Goal: Task Accomplishment & Management: Manage account settings

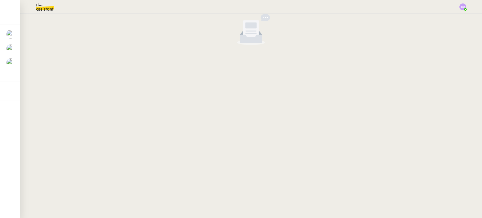
click at [46, 8] on img at bounding box center [40, 7] width 49 height 14
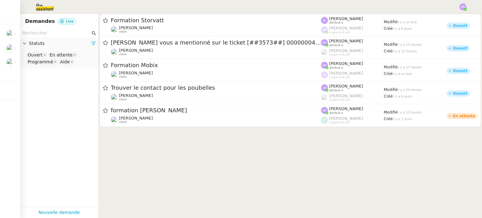
click at [160, 165] on cdk-virtual-scroll-viewport "Formation Storvatt Romane Vachon client Zoé Lachambre attribué à Clara Deloffre…" at bounding box center [289, 116] width 383 height 204
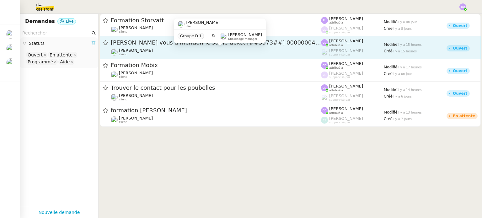
click at [176, 49] on div "Franck MUFFAT-JEANDET client" at bounding box center [216, 52] width 210 height 8
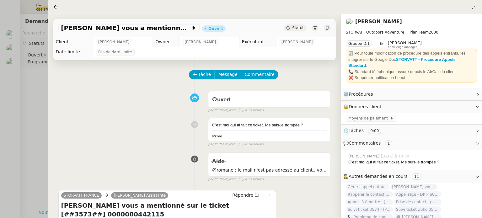
click at [36, 112] on div at bounding box center [241, 109] width 482 height 218
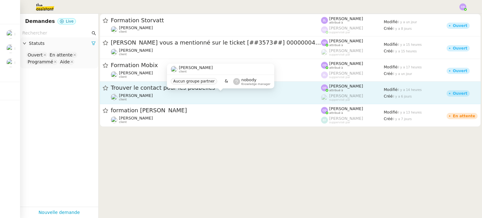
click at [195, 99] on div "Romane Vachon client" at bounding box center [216, 97] width 210 height 8
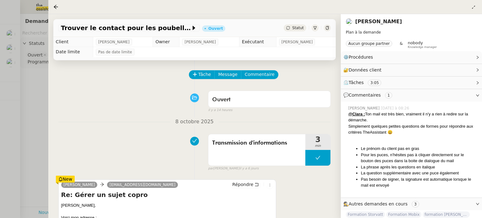
click at [111, 142] on div "Transmission d'informations 3 min false par Clara D. il y a 6 jours" at bounding box center [194, 151] width 272 height 40
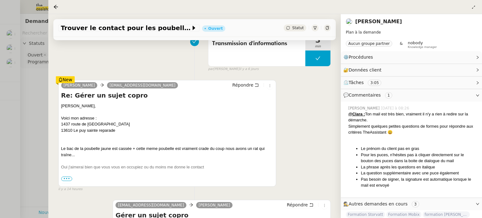
scroll to position [100, 0]
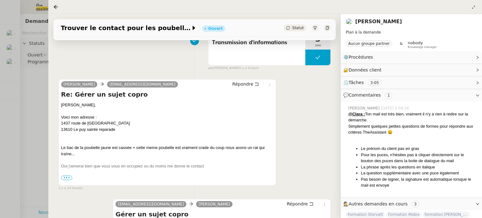
click at [66, 178] on span "•••" at bounding box center [66, 178] width 11 height 4
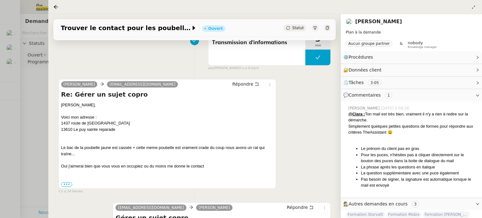
click at [108, 153] on div "Zack, Voici mon adresse : 1437 route de rognes 13610 Le puy sainte reparade Le …" at bounding box center [167, 129] width 212 height 55
click at [35, 115] on div at bounding box center [241, 109] width 482 height 218
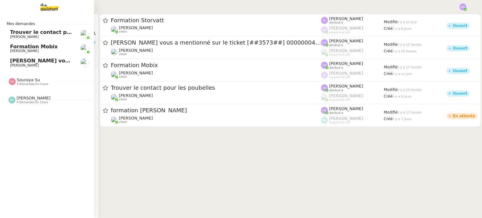
click at [27, 97] on span "[PERSON_NAME]" at bounding box center [34, 98] width 34 height 5
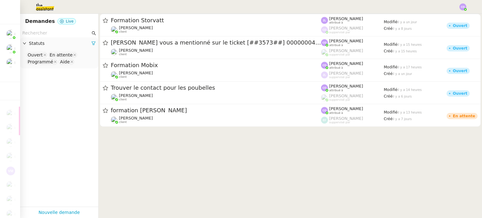
click at [147, 150] on cdk-virtual-scroll-viewport "Formation Storvatt Romane Vachon client Zoé Lachambre attribué à Clara Deloffre…" at bounding box center [289, 116] width 383 height 204
click at [73, 109] on app-tickets-filter "Statuts Ouvert En attente Programmé Aide" at bounding box center [59, 118] width 78 height 178
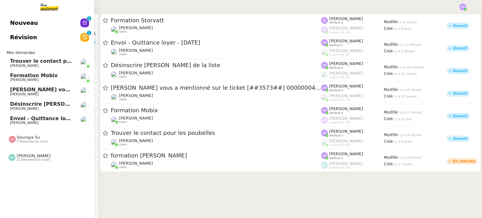
click at [15, 22] on span "Nouveau" at bounding box center [24, 22] width 28 height 9
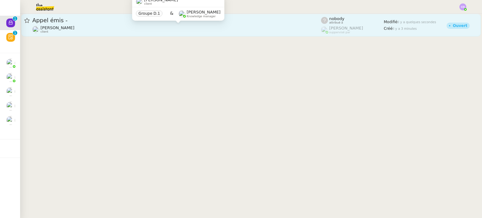
click at [107, 30] on div "Franck MUFFAT-JEANDET client" at bounding box center [176, 29] width 288 height 8
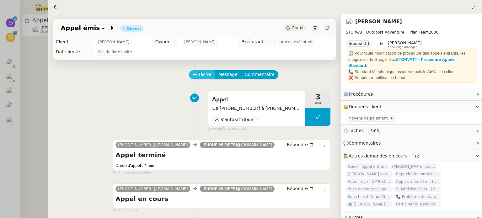
click at [200, 74] on span "Tâche" at bounding box center [204, 74] width 13 height 7
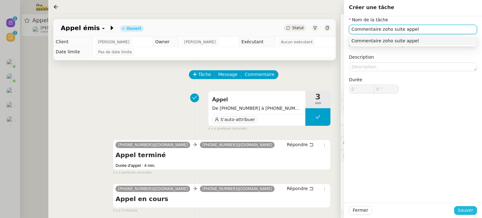
type input "Commentaire zoho suite appel"
click at [464, 211] on span "Sauver" at bounding box center [464, 210] width 15 height 7
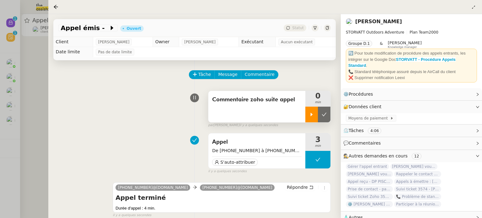
click at [310, 113] on icon at bounding box center [311, 114] width 5 height 5
click at [93, 28] on span "Appel émis -" at bounding box center [85, 28] width 48 height 6
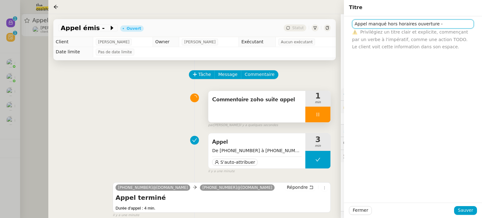
paste input "ceindrial"
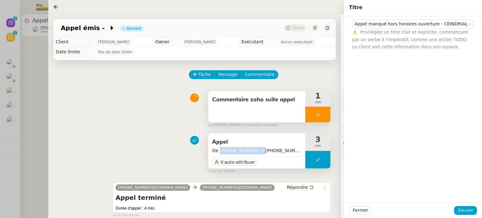
drag, startPoint x: 253, startPoint y: 150, endPoint x: 218, endPoint y: 151, distance: 34.8
click at [218, 151] on span "De +33 6 22 95 26 25 à +33 4 50 91 84 19" at bounding box center [256, 150] width 89 height 7
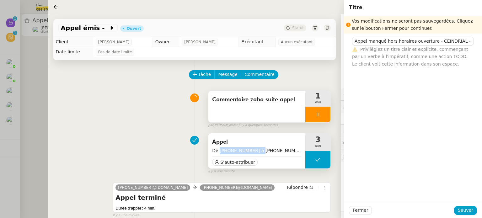
copy span "+33 6 22 95 26 25"
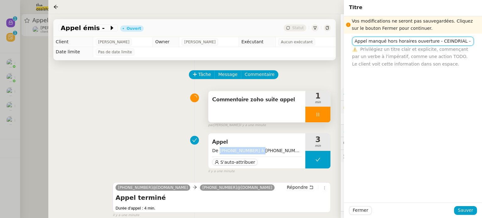
click at [462, 39] on input "Appel manqué hors horaires ouverture - CEINDRIAL -" at bounding box center [413, 41] width 122 height 9
paste input "+33 6 22 95 26 25"
type input "Appel manqué hors horaires ouverture - CEINDRIAL - +33 6 22 95 26 25"
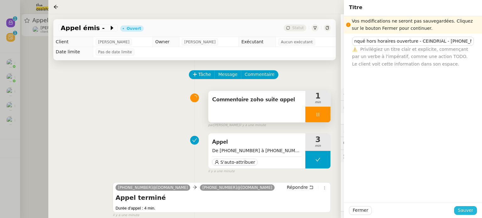
click at [461, 214] on button "Sauver" at bounding box center [465, 210] width 23 height 9
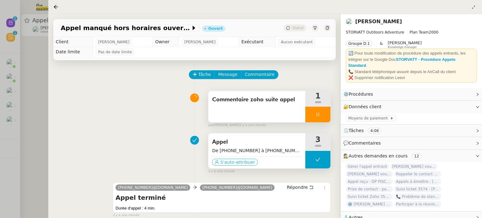
click at [243, 163] on span "S'auto-attribuer" at bounding box center [237, 162] width 35 height 6
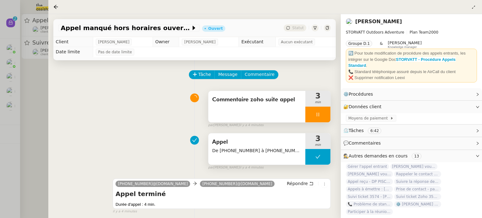
click at [320, 110] on div at bounding box center [317, 115] width 25 height 16
click at [321, 112] on button at bounding box center [324, 115] width 13 height 16
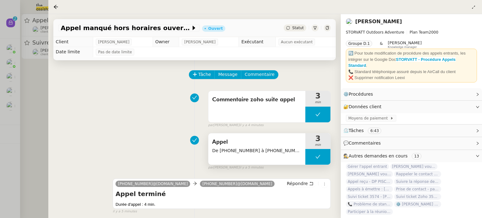
click at [41, 120] on div at bounding box center [241, 109] width 482 height 218
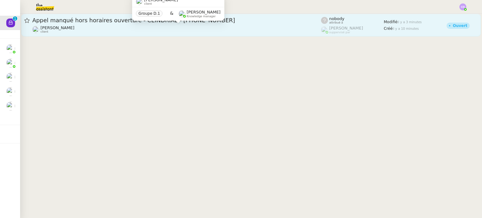
click at [271, 28] on div "Franck MUFFAT-JEANDET client" at bounding box center [176, 29] width 288 height 8
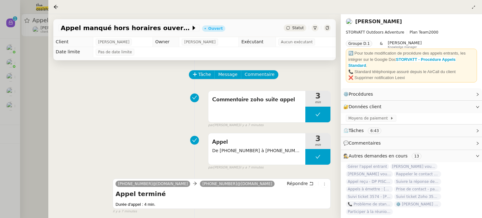
click at [287, 41] on span "Aucun exécutant" at bounding box center [297, 42] width 32 height 6
drag, startPoint x: 287, startPoint y: 41, endPoint x: 260, endPoint y: 43, distance: 26.7
click at [260, 43] on tr "Client Franck MUFFAT-JEANDET Owner Romane Vachon Exécutant Aucun exécutant" at bounding box center [194, 42] width 282 height 10
click at [302, 71] on div "Tâche Message Commentaire" at bounding box center [259, 77] width 141 height 15
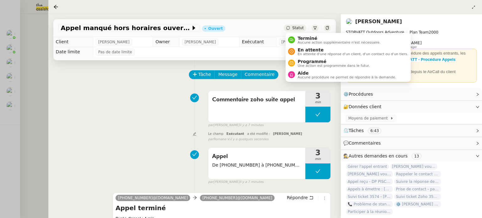
click at [301, 28] on span "Statut" at bounding box center [298, 28] width 12 height 4
click at [302, 37] on span "Terminé" at bounding box center [338, 38] width 83 height 5
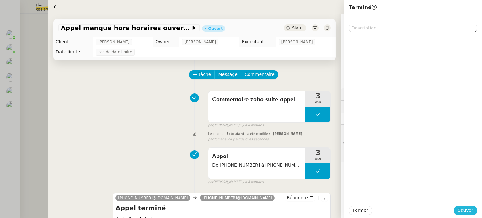
click at [462, 210] on span "Sauver" at bounding box center [464, 210] width 15 height 7
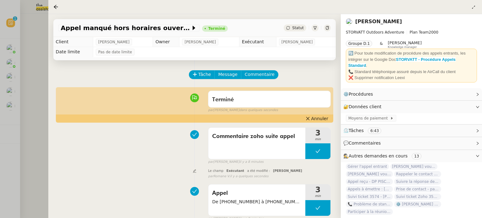
click at [34, 103] on div at bounding box center [241, 109] width 482 height 218
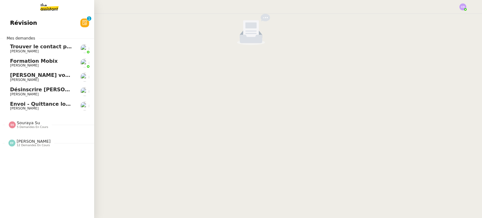
click at [17, 95] on span "Hugo Bentz" at bounding box center [24, 94] width 29 height 4
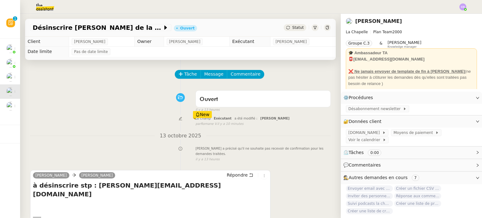
click at [103, 125] on div "Le champ Exécutant a été modifié : Clara Deloffre New par Romane V. il y a 10 m…" at bounding box center [180, 121] width 300 height 12
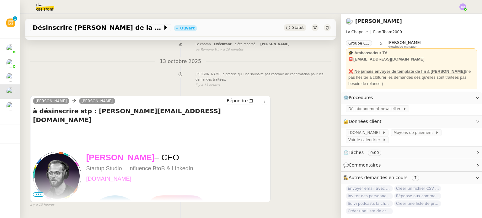
scroll to position [75, 0]
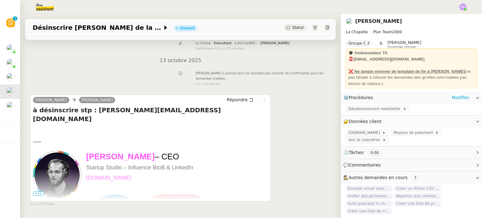
click at [477, 96] on icon at bounding box center [477, 98] width 4 height 4
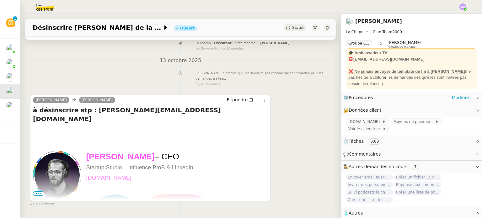
click at [420, 98] on div "⚙️ Procédures Modifier" at bounding box center [406, 97] width 126 height 7
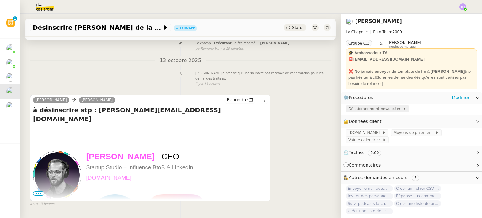
click at [383, 109] on span "Désabonnement newsletter" at bounding box center [375, 109] width 55 height 6
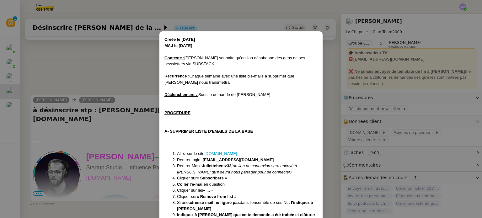
click at [266, 113] on div "PROCÉDURE" at bounding box center [240, 113] width 153 height 6
click at [139, 69] on nz-modal-container "Créée le 04/11/24 MAJ le 20/03/2025 Contexte : Hugo souhaite qu’on l'on désabon…" at bounding box center [241, 109] width 482 height 218
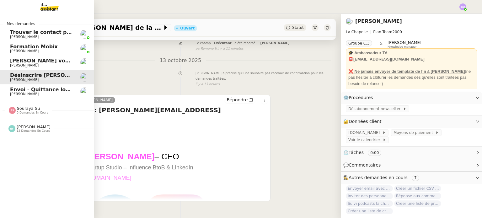
click at [26, 31] on span "Trouver le contact pour les poubelles" at bounding box center [62, 32] width 105 height 6
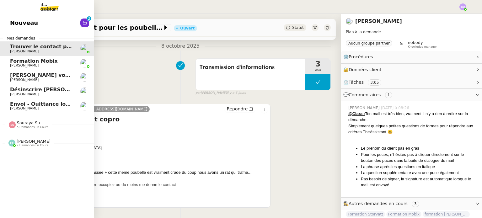
click at [26, 18] on span "Nouveau" at bounding box center [24, 22] width 28 height 9
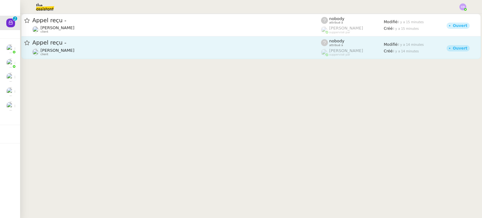
click at [136, 45] on span "Appel reçu -" at bounding box center [176, 43] width 288 height 6
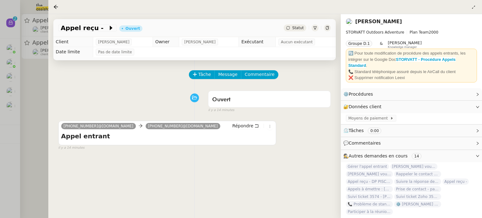
click at [39, 92] on div at bounding box center [241, 109] width 482 height 218
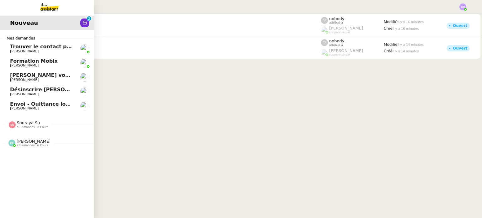
click at [29, 51] on span "[PERSON_NAME]" at bounding box center [24, 51] width 29 height 4
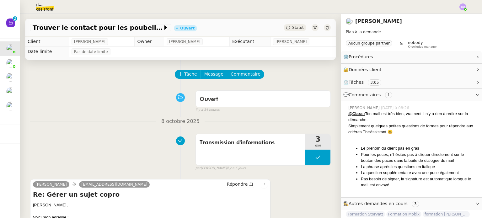
click at [112, 100] on div "Ouvert false il y a 14 heures" at bounding box center [180, 99] width 300 height 25
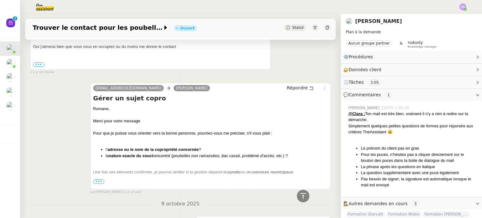
scroll to position [226, 0]
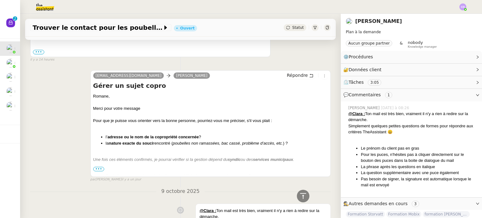
click at [96, 167] on span "•••" at bounding box center [98, 169] width 11 height 4
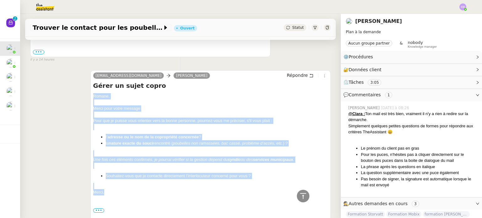
drag, startPoint x: 119, startPoint y: 189, endPoint x: 94, endPoint y: 97, distance: 96.1
click at [94, 97] on div "Romane, Merci pour votre message Pour que je puisse vous orienter vers la bonne…" at bounding box center [210, 180] width 234 height 175
copy div "Romane, Merci pour votre message Pour que je puisse vous orienter vers la bonne…"
click at [74, 100] on div "zack@theassistant.com Romane Vachon Répondre Gérer un sujet copro Romane, Merci…" at bounding box center [180, 170] width 300 height 210
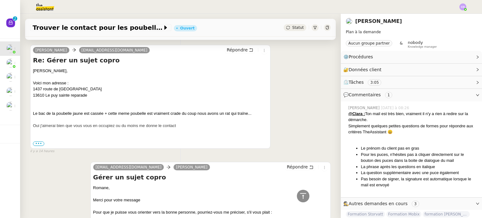
scroll to position [125, 0]
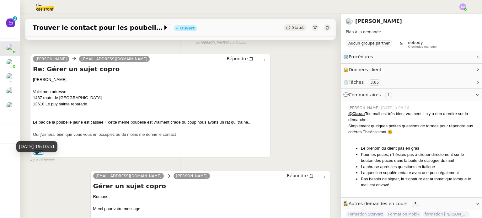
click at [40, 152] on div "13 oct. 2025, 19:10:51" at bounding box center [36, 149] width 41 height 16
click at [67, 151] on div "••• Le lun. 13 oct. 2025, 09:25, < zack@theassistant.com > a écrit : Romane, Me…" at bounding box center [150, 153] width 234 height 6
click at [43, 152] on span "•••" at bounding box center [38, 152] width 11 height 4
click at [39, 152] on label "•••" at bounding box center [38, 152] width 11 height 4
click at [0, 0] on input "•••" at bounding box center [0, 0] width 0 height 0
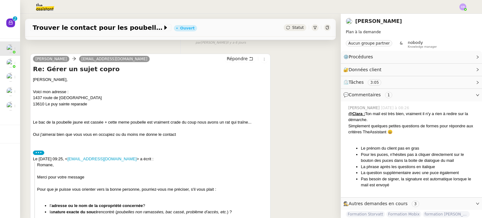
drag, startPoint x: 182, startPoint y: 134, endPoint x: 34, endPoint y: 80, distance: 157.3
click at [34, 80] on div "Zack, Voici mon adresse : 1437 route de rognes 13610 Le puy sainte reparade Le …" at bounding box center [150, 220] width 234 height 288
copy div "Zack, Voici mon adresse : 1437 route de rognes 13610 Le puy sainte reparade Le …"
click at [134, 87] on div at bounding box center [150, 85] width 234 height 6
drag, startPoint x: 177, startPoint y: 134, endPoint x: 33, endPoint y: 79, distance: 154.2
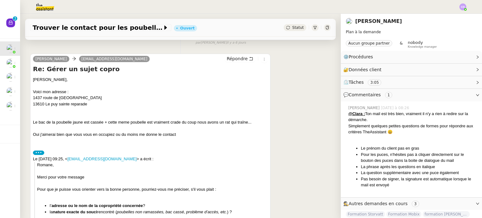
click at [33, 79] on div "Zack, Voici mon adresse : 1437 route de rognes 13610 Le puy sainte reparade Le …" at bounding box center [150, 220] width 234 height 288
copy div "Zack, Voici mon adresse : 1437 route de rognes 13610 Le puy sainte reparade Le …"
click at [217, 163] on div "Romane," at bounding box center [152, 165] width 230 height 6
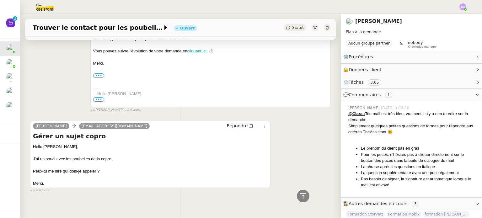
scroll to position [1123, 0]
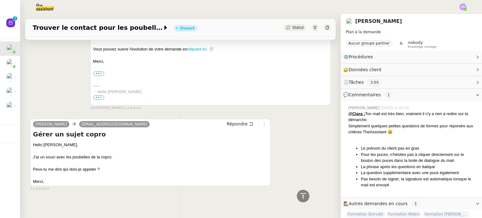
click at [307, 129] on div "Romane Vachon zack@theassistant.com Répondre Gérer un sujet copro Hello Zack, J…" at bounding box center [180, 152] width 300 height 78
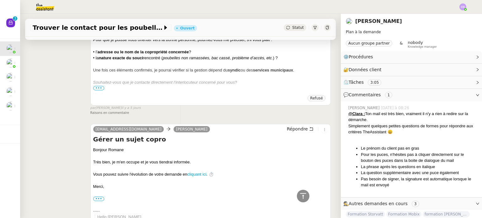
scroll to position [997, 0]
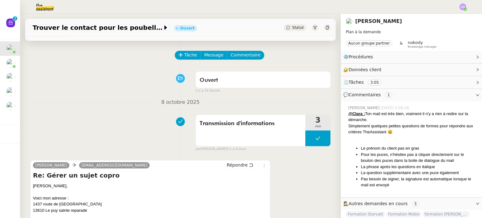
scroll to position [7, 0]
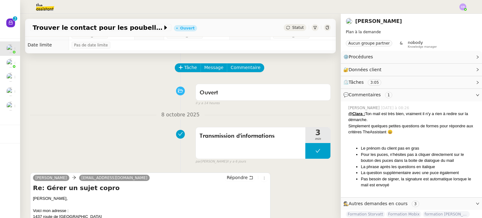
click at [133, 129] on div "Transmission d'informations 3 min false par Clara D. il y a 6 jours" at bounding box center [180, 144] width 300 height 40
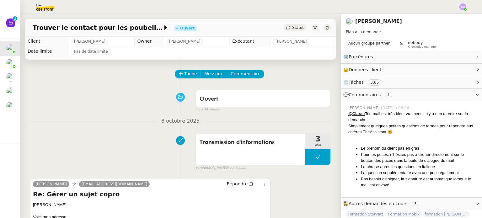
scroll to position [0, 0]
click at [183, 77] on button "Tâche" at bounding box center [188, 74] width 26 height 9
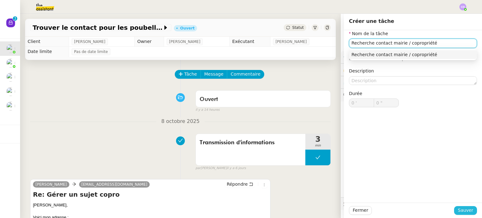
type input "Recherche contact mairie / copropriété"
click at [463, 210] on span "Sauver" at bounding box center [464, 210] width 15 height 7
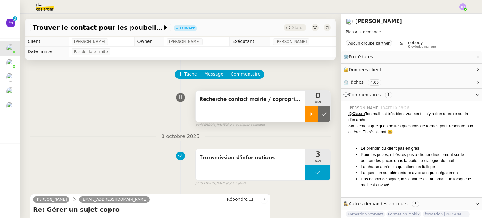
click at [306, 113] on div at bounding box center [311, 114] width 13 height 16
click at [383, 157] on li "Pour les puces, n'hésites pas à cliquer directement sur le bouton des puces dan…" at bounding box center [419, 157] width 116 height 12
click at [127, 138] on nz-divider "8 octobre 2025" at bounding box center [180, 136] width 300 height 8
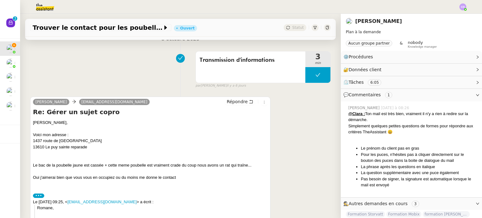
scroll to position [100, 0]
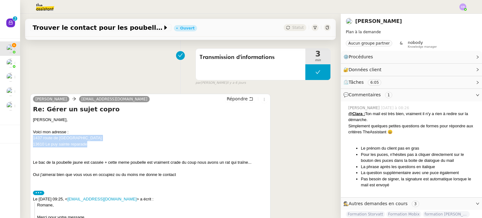
drag, startPoint x: 87, startPoint y: 145, endPoint x: 29, endPoint y: 139, distance: 58.3
copy div "1437 route de rognes 13610 Le puy sainte reparade"
click at [110, 60] on div "Transmission d'informations 3 min false par Clara D. il y a 6 jours" at bounding box center [180, 65] width 300 height 40
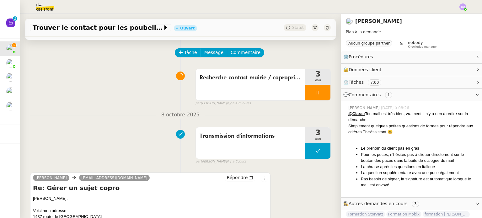
scroll to position [0, 0]
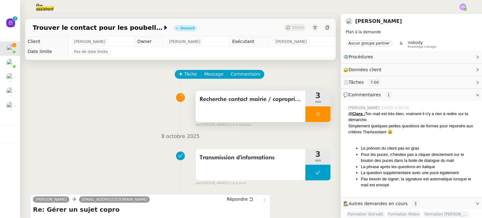
click at [323, 113] on div at bounding box center [317, 114] width 25 height 16
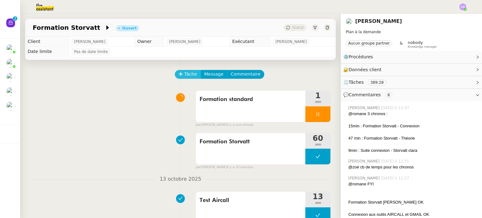
click at [191, 74] on span "Tâche" at bounding box center [190, 74] width 13 height 7
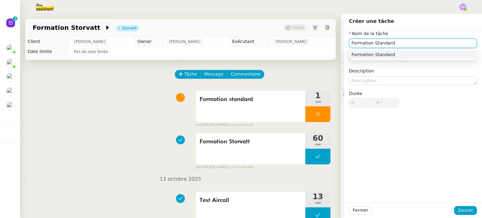
type input "Formation Standard"
click at [383, 164] on div "Nom de la tâche Formation Standard ⚠️ Privilégiez un titre clair et explicite. …" at bounding box center [413, 116] width 138 height 172
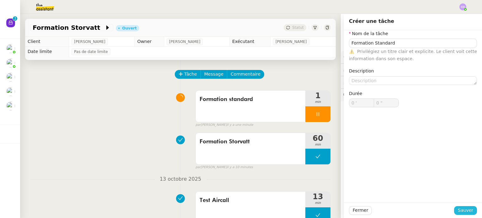
click at [466, 213] on span "Sauver" at bounding box center [464, 210] width 15 height 7
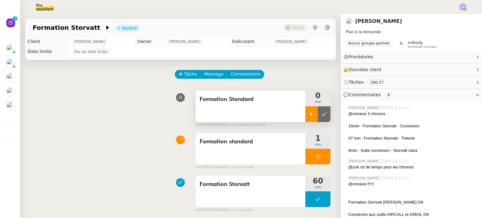
click at [312, 117] on div at bounding box center [311, 114] width 13 height 16
click at [142, 131] on div "Formation standard 1 min false par Emelyne F. il y a une minute" at bounding box center [180, 150] width 300 height 40
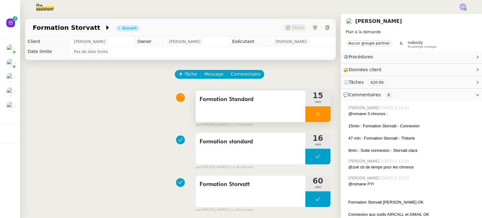
click at [315, 114] on div at bounding box center [317, 114] width 25 height 16
click at [324, 114] on icon at bounding box center [323, 114] width 5 height 5
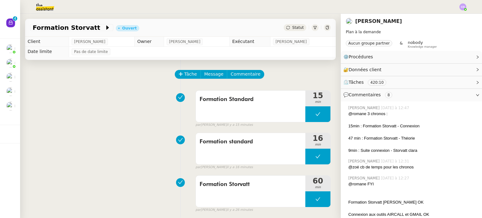
click at [131, 121] on div "Formation Standard 15 min false par Clara D. il y a 15 minutes" at bounding box center [180, 107] width 300 height 40
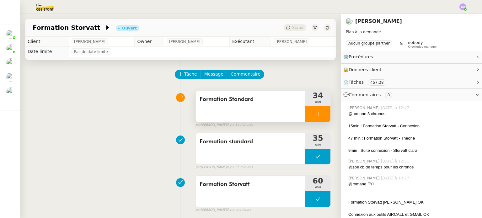
click at [316, 120] on div at bounding box center [317, 114] width 25 height 16
click at [327, 114] on button at bounding box center [324, 114] width 13 height 16
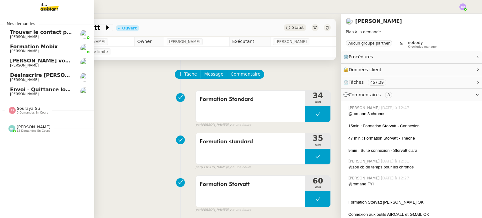
click at [30, 39] on link "Trouver le contact pour les poubelles Romane Vachon" at bounding box center [47, 34] width 94 height 14
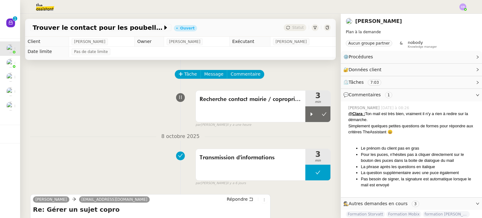
click at [116, 122] on div "Recherche contact mairie / copropriété 3 min false par Clara D. il y a une heure" at bounding box center [180, 107] width 300 height 40
click at [308, 116] on div at bounding box center [311, 114] width 13 height 16
click at [140, 136] on nz-divider "8 octobre 2025" at bounding box center [180, 136] width 300 height 8
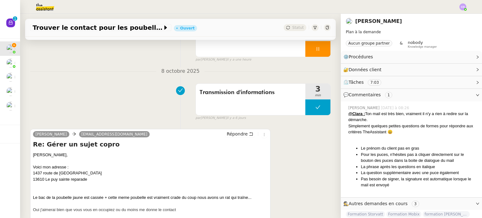
scroll to position [75, 0]
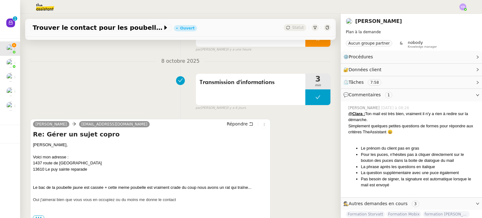
click at [135, 85] on div "Transmission d'informations 3 min false par Clara D. il y a 6 jours" at bounding box center [180, 91] width 300 height 40
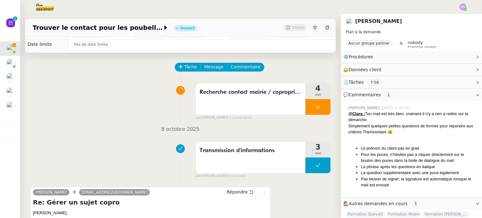
scroll to position [0, 0]
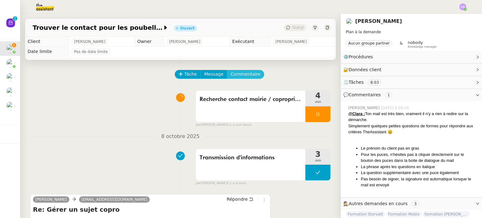
click at [246, 74] on span "Commentaire" at bounding box center [245, 74] width 30 height 7
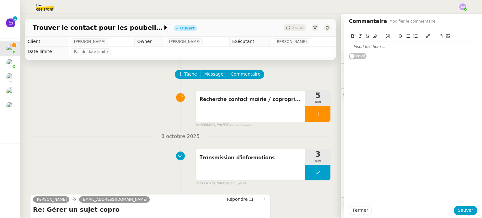
click at [378, 49] on div at bounding box center [413, 47] width 128 height 6
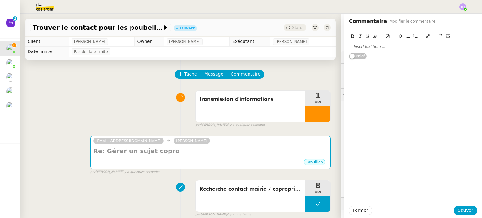
click at [81, 96] on div "transmission d'informations 1 min false par Clara D. il y a quelques secondes" at bounding box center [180, 107] width 300 height 40
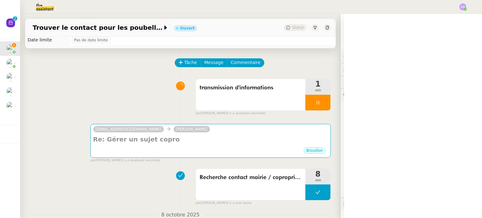
scroll to position [13, 0]
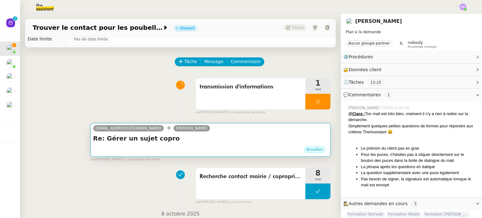
click at [199, 140] on h4 "Re: Gérer un sujet copro" at bounding box center [210, 138] width 234 height 9
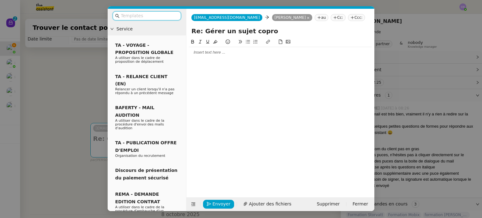
click at [223, 53] on div at bounding box center [280, 53] width 183 height 6
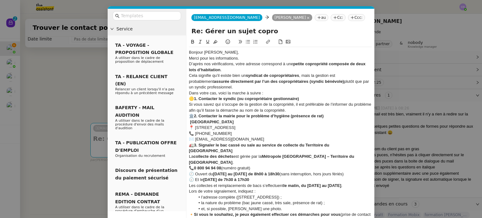
scroll to position [0, 0]
click at [218, 53] on div "Bonjour Zack," at bounding box center [280, 53] width 183 height 6
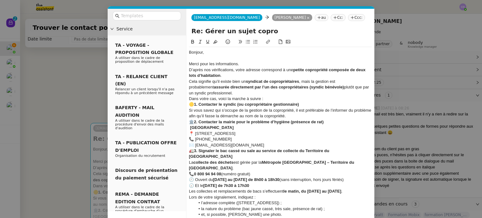
click at [242, 63] on div "Merci pour les informations." at bounding box center [280, 64] width 183 height 6
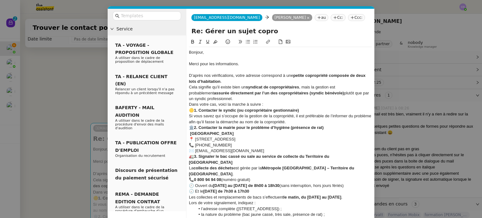
click at [235, 81] on div "D’après nos vérifications, votre adresse correspond à une petite copropriété co…" at bounding box center [280, 79] width 183 height 12
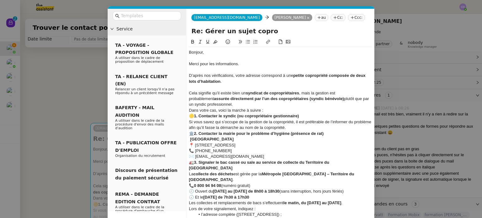
click at [237, 104] on div "Cela signifie qu’il existe bien un syndicat de copropriétaires , mais la gestio…" at bounding box center [280, 98] width 183 height 17
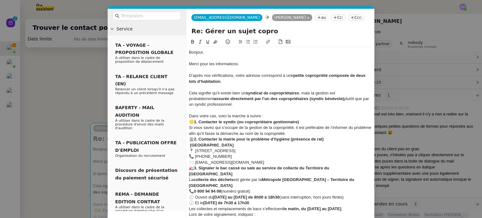
click at [272, 116] on div "Dans votre cas, voici la marche à suivre :" at bounding box center [280, 116] width 183 height 6
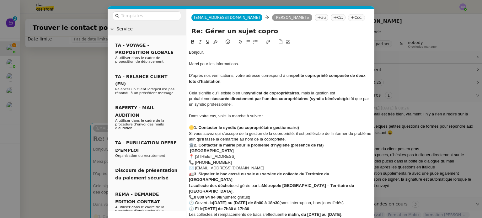
click at [195, 128] on strong "1. Contacter le syndic (ou copropriétaire gestionnaire)" at bounding box center [246, 127] width 105 height 5
click at [200, 128] on strong "1. Contacter le syndic (ou copropriétaire gestionnaire)" at bounding box center [246, 127] width 105 height 5
click at [256, 40] on icon at bounding box center [255, 42] width 4 height 4
click at [200, 145] on strong "2. Contacter la mairie pour le problème d’hygiène (présence de rat)" at bounding box center [258, 145] width 129 height 5
click at [254, 40] on icon at bounding box center [255, 41] width 4 height 4
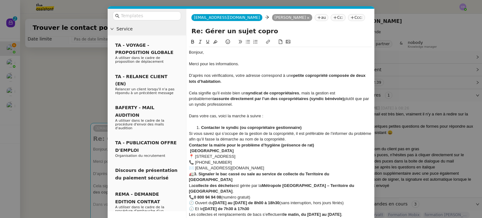
click at [248, 41] on icon at bounding box center [248, 41] width 4 height 3
click at [202, 126] on strong "Contacter le syndic (ou copropriétaire gestionnaire)" at bounding box center [251, 127] width 100 height 5
click at [246, 43] on icon at bounding box center [247, 41] width 4 height 4
click at [315, 139] on div "Si vous savez qui s’occupe de la gestion de la copropriété, il est préférable d…" at bounding box center [280, 137] width 183 height 12
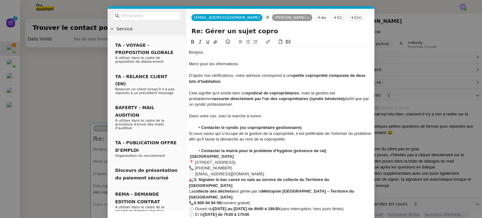
click at [202, 127] on strong "Contacter le syndic (ou copropriétaire gestionnaire)" at bounding box center [251, 127] width 100 height 5
click at [255, 39] on icon at bounding box center [255, 41] width 4 height 4
click at [200, 151] on li "Contacter la mairie pour le problème d’hygiène (présence de rat)" at bounding box center [283, 151] width 177 height 6
click at [254, 45] on button at bounding box center [255, 41] width 8 height 7
click at [202, 150] on strong "2.Contacter la mairie pour le problème d’hygiène (présence de rat)" at bounding box center [265, 150] width 129 height 5
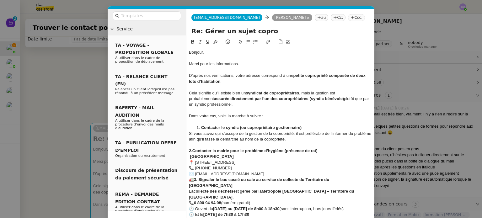
click at [192, 151] on strong "2.Contacter la mairie pour le problème d’hygiène (présence de rat)" at bounding box center [253, 150] width 129 height 5
click at [254, 40] on icon at bounding box center [255, 41] width 4 height 4
click at [198, 149] on li "Contacter la mairie pour le problème d’hygiène (présence de rat)" at bounding box center [283, 151] width 177 height 6
click at [253, 40] on icon at bounding box center [255, 41] width 4 height 4
click at [254, 41] on icon at bounding box center [255, 41] width 4 height 4
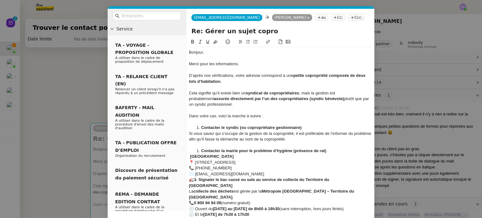
click at [254, 41] on icon at bounding box center [255, 41] width 4 height 4
click at [256, 39] on icon at bounding box center [255, 41] width 4 height 4
click at [248, 41] on icon at bounding box center [247, 41] width 4 height 4
click at [201, 125] on strong "Contacter le syndic (ou copropriétaire gestionnaire)" at bounding box center [251, 127] width 100 height 5
click at [247, 40] on icon at bounding box center [248, 41] width 4 height 3
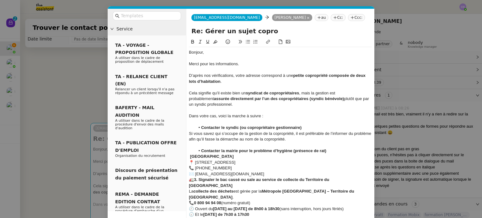
click at [275, 175] on div "✉️ contact@mairie-lepuysaintereparade.fr" at bounding box center [280, 174] width 183 height 6
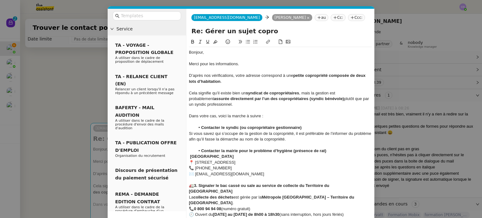
click at [198, 184] on strong "3. Signaler le bac cassé ou sale au service de collecte du Territoire du Pays d…" at bounding box center [259, 188] width 141 height 10
click at [200, 184] on strong "3. Signaler le bac cassé ou sale au service de collecte du Territoire du Pays d…" at bounding box center [259, 188] width 141 height 10
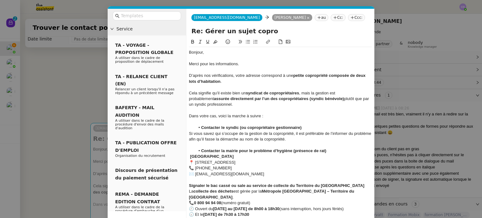
click at [248, 42] on icon at bounding box center [247, 41] width 4 height 4
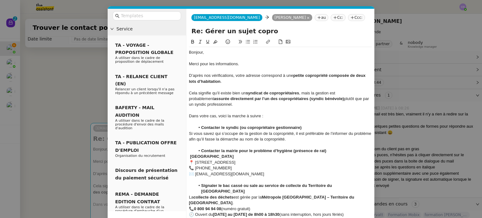
click at [196, 162] on div "📍 2 avenue des Anciens Combattants, 13610 Le Puy-Sainte-Réparade" at bounding box center [280, 163] width 183 height 6
click at [197, 167] on div "📞 04 42 61 82 36" at bounding box center [280, 168] width 183 height 6
click at [196, 167] on div "📞 04 42 61 82 36" at bounding box center [280, 168] width 183 height 6
click at [196, 173] on div "✉️ contact@mairie-lepuysaintereparade.fr" at bounding box center [280, 174] width 183 height 6
click at [254, 155] on div "Mairie du Puy-Sainte-Réparade" at bounding box center [280, 157] width 183 height 6
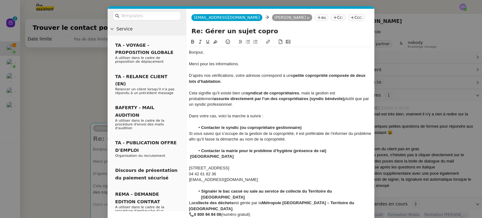
click at [304, 127] on li "Contacter le syndic (ou copropriétaire gestionnaire)" at bounding box center [283, 128] width 177 height 6
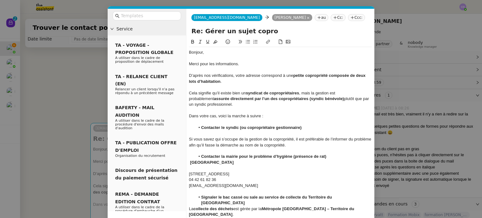
click at [281, 197] on strong "Signaler le bac cassé ou sale au service de collecte du Territoire du Pays d’Aix" at bounding box center [267, 200] width 132 height 10
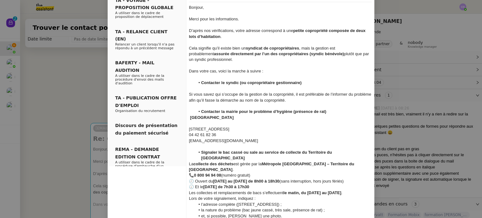
scroll to position [50, 0]
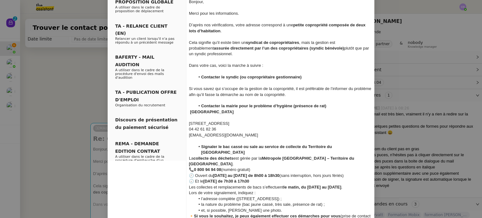
click at [217, 159] on div "La collecte des déchets est gérée par la Métropole Aix-Marseille-Provence – Ter…" at bounding box center [280, 161] width 183 height 12
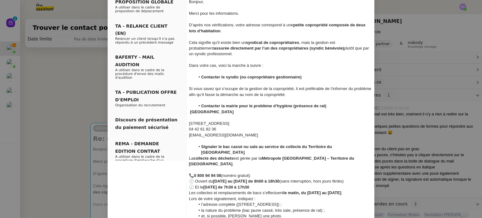
click at [196, 173] on strong "0 800 94 94 08" at bounding box center [207, 175] width 27 height 5
click at [197, 178] on div "🕗 Ouvert du lundi au vendredi de 8h00 à 18h30 (sans interruption, hors jours fé…" at bounding box center [280, 181] width 183 height 6
click at [197, 184] on div "🕢 Et le samedi de 7h30 à 17h30" at bounding box center [280, 187] width 183 height 6
click at [243, 181] on div "Ouvert du lundi au vendredi de 8h00 à 18h30 (sans interruption, hors jours féri…" at bounding box center [280, 184] width 183 height 12
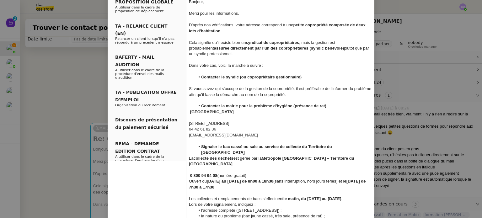
click at [348, 196] on div "Les collectes et remplacements de bacs s’effectuent le matin, du mardi au vendr…" at bounding box center [280, 199] width 183 height 6
click at [325, 202] on div at bounding box center [280, 205] width 183 height 6
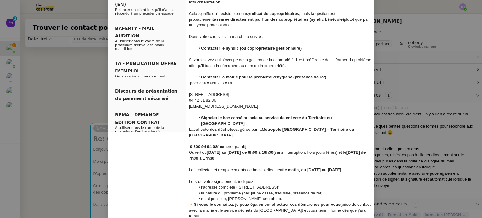
scroll to position [85, 0]
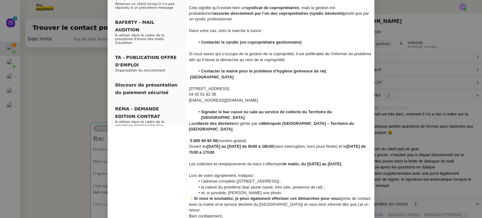
click at [263, 173] on div "Lors de votre signalement, indiquez :" at bounding box center [280, 176] width 183 height 6
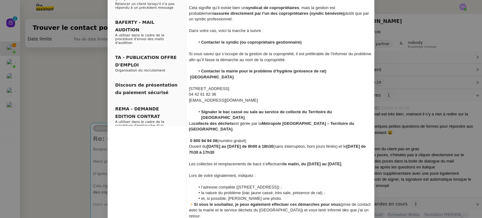
click at [268, 196] on li "et, si possible, joignez une photo." at bounding box center [283, 199] width 177 height 6
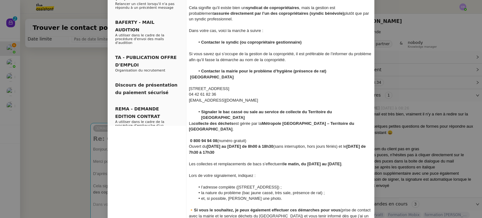
scroll to position [91, 0]
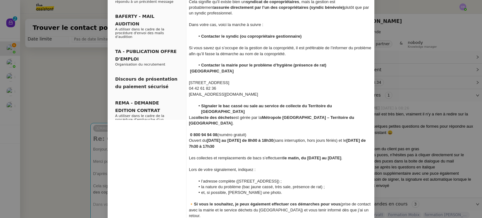
click at [194, 202] on strong "Si vous le souhaitez, je peux également effectuer ces démarches pour vous" at bounding box center [267, 204] width 146 height 5
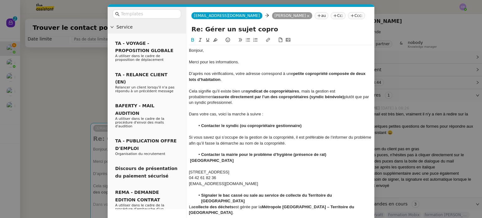
scroll to position [0, 0]
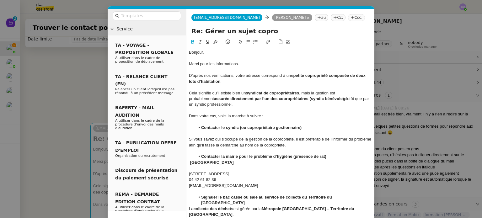
click at [249, 42] on icon at bounding box center [247, 41] width 4 height 4
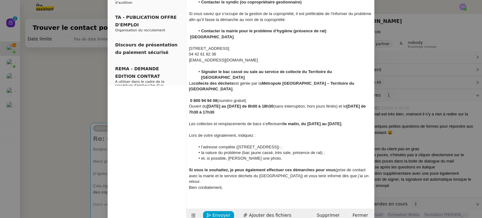
click at [361, 171] on div "Si vous le souhaitez, je peux également effectuer ces démarches pour vous (pris…" at bounding box center [280, 175] width 183 height 17
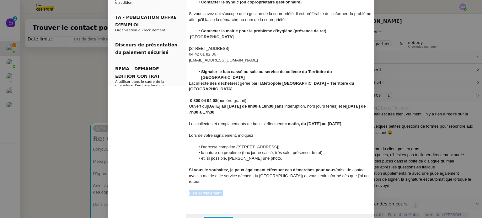
drag, startPoint x: 236, startPoint y: 183, endPoint x: 185, endPoint y: 182, distance: 51.1
click at [185, 182] on nz-layout "Service TA - VOYAGE - PROPOSITION GLOBALE A utiliser dans le cadre de propositi…" at bounding box center [241, 55] width 266 height 345
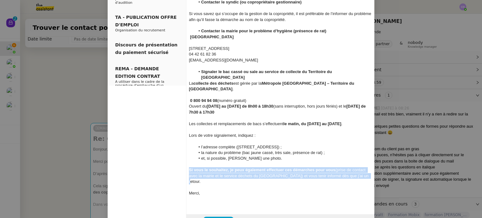
drag, startPoint x: 358, startPoint y: 170, endPoint x: 187, endPoint y: 164, distance: 170.9
click at [187, 164] on nz-spin "Bonjour, Merci pour les informations. D’après nos vérifications, votre adresse …" at bounding box center [280, 60] width 188 height 294
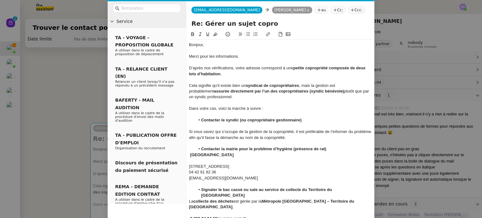
scroll to position [5, 0]
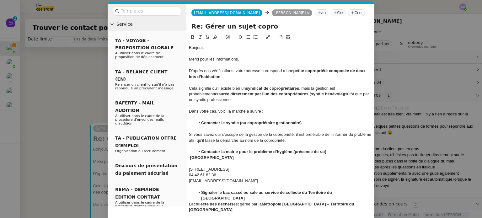
click at [201, 36] on icon at bounding box center [200, 37] width 4 height 4
click at [191, 38] on icon at bounding box center [192, 37] width 3 height 4
click at [200, 37] on icon at bounding box center [199, 36] width 3 height 3
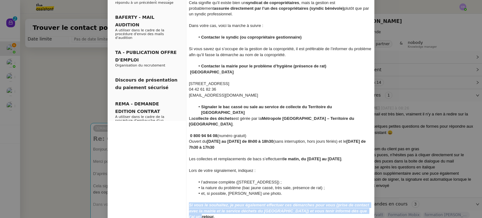
scroll to position [97, 0]
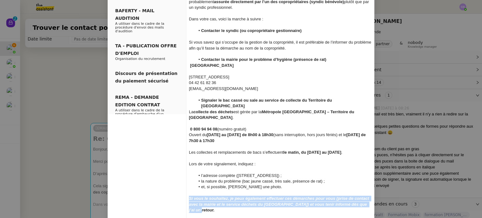
click at [338, 190] on div at bounding box center [280, 193] width 183 height 6
drag, startPoint x: 371, startPoint y: 197, endPoint x: 187, endPoint y: 191, distance: 183.5
click at [187, 191] on nz-spin "Bonjour, Merci pour les informations. D’après nos vérifications, votre adresse …" at bounding box center [280, 88] width 188 height 294
click at [284, 196] on em "Si vous le souhaitez, je peux également effectuer ces démarches pour vous (pris…" at bounding box center [279, 204] width 181 height 16
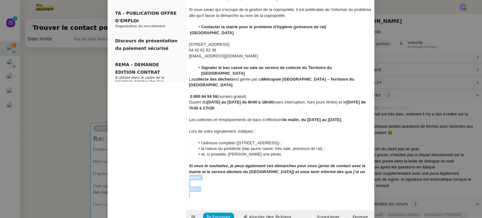
scroll to position [131, 0]
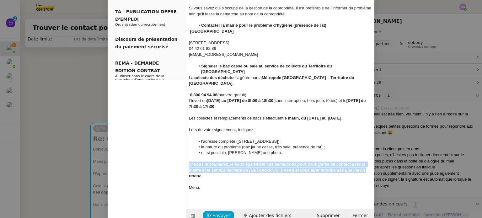
drag, startPoint x: 357, startPoint y: 199, endPoint x: 187, endPoint y: 160, distance: 174.5
click at [187, 160] on nz-spin "Bonjour, Merci pour les informations. D’après nos vérifications, votre adresse …" at bounding box center [280, 54] width 188 height 294
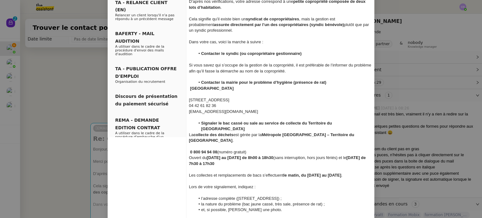
scroll to position [0, 0]
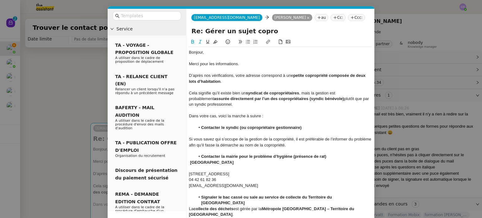
click at [192, 40] on icon at bounding box center [192, 42] width 3 height 4
click at [237, 103] on div "Cela signifie qu’il existe bien un syndicat de copropriétaires , mais la gestio…" at bounding box center [280, 98] width 183 height 17
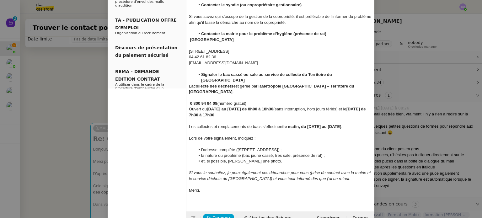
scroll to position [125, 0]
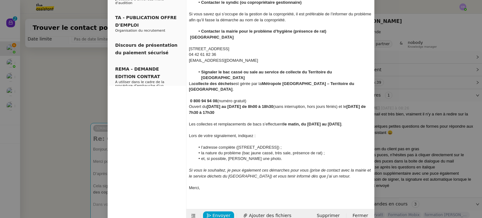
click at [248, 133] on div "Lors de votre signalement, indiquez :" at bounding box center [280, 136] width 183 height 6
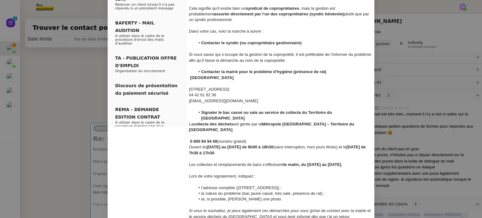
scroll to position [84, 0]
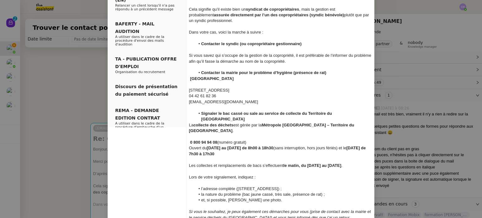
click at [354, 113] on li "Signaler le bac cassé ou sale au service de collecte du Territoire du Pays d’Aix" at bounding box center [283, 117] width 177 height 12
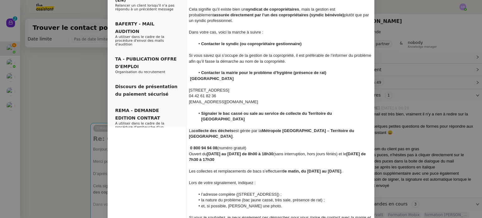
click at [224, 130] on div "La collecte des déchets est gérée par la Métropole Aix-Marseille-Provence – Ter…" at bounding box center [280, 134] width 183 height 12
click at [221, 90] on div "2 avenue des Anciens Combattants, 13610 Le Puy-Sainte-Réparade" at bounding box center [280, 90] width 183 height 6
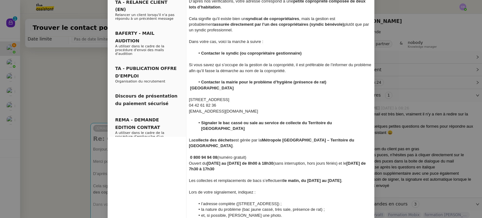
scroll to position [76, 0]
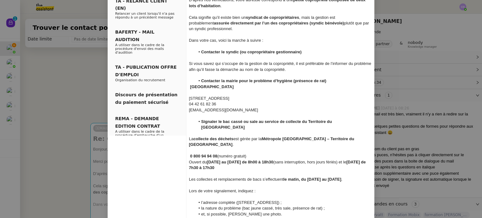
click at [252, 87] on div "Mairie du Puy-Sainte-Réparade" at bounding box center [280, 87] width 183 height 6
click at [204, 139] on div "La collecte des déchets est gérée par la Métropole Aix-Marseille-Provence – Ter…" at bounding box center [280, 142] width 183 height 12
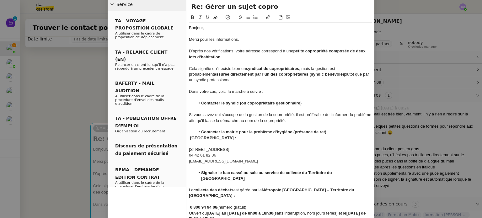
scroll to position [31, 0]
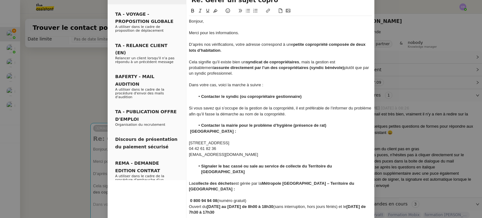
click at [202, 21] on div "Bonjour," at bounding box center [280, 21] width 183 height 6
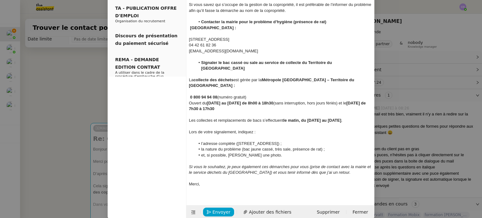
scroll to position [137, 0]
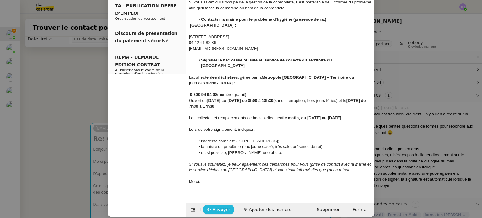
click at [218, 206] on span "Envoyer" at bounding box center [221, 209] width 18 height 7
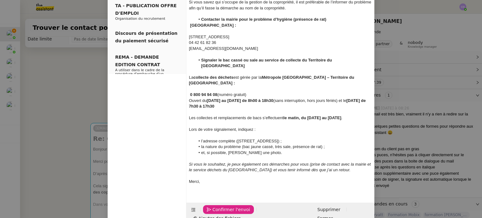
click at [218, 206] on span "Confirmer l'envoi" at bounding box center [231, 209] width 38 height 7
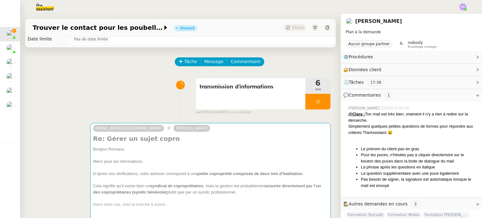
scroll to position [131, 0]
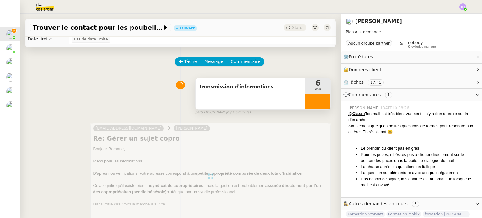
click at [320, 102] on div at bounding box center [317, 102] width 25 height 16
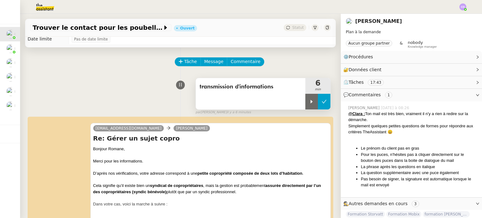
click at [324, 103] on icon at bounding box center [323, 101] width 5 height 5
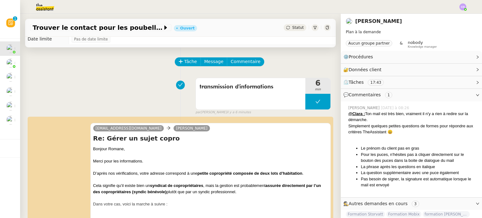
click at [129, 94] on div "transmission d'informations 6 min false par Clara D. il y a 6 minutes" at bounding box center [180, 95] width 300 height 40
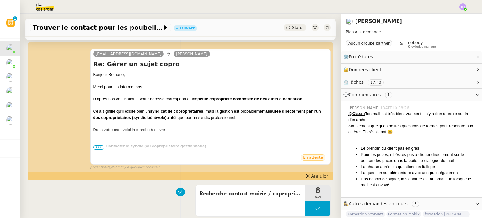
scroll to position [88, 0]
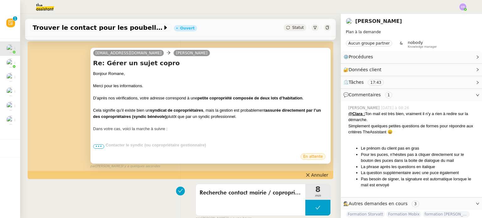
click at [96, 145] on span "•••" at bounding box center [98, 146] width 11 height 4
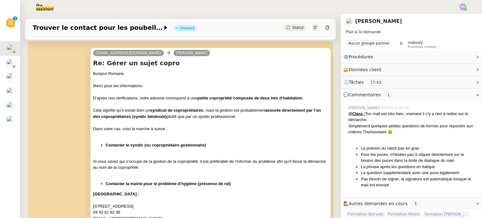
click at [74, 144] on div "zack@theassistant.com Romane Vachon Re: Gérer un sujet copro Bonjour Romane, Me…" at bounding box center [180, 212] width 300 height 340
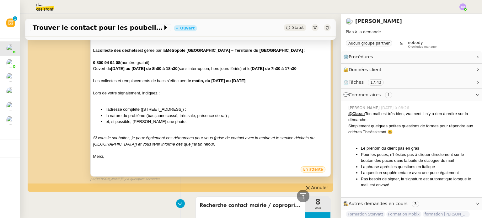
scroll to position [276, 0]
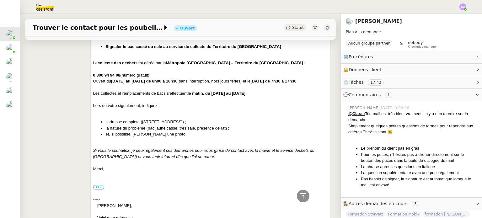
click at [141, 81] on strong "lundi au vendredi de 8h00 à 18h30" at bounding box center [144, 81] width 66 height 5
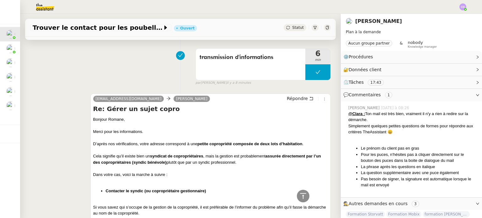
scroll to position [38, 0]
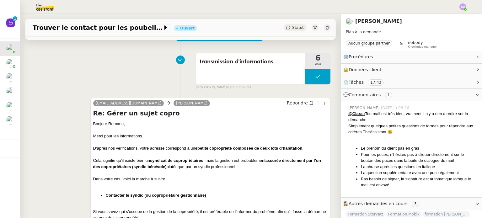
click at [133, 160] on div "Cela signifie qu’il existe bien un syndicat de copropriétaires , mais la gestio…" at bounding box center [210, 163] width 234 height 12
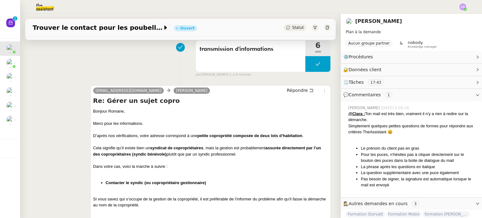
scroll to position [63, 0]
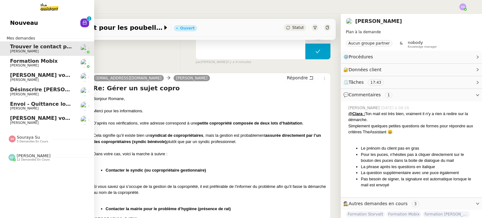
click at [16, 22] on span "Nouveau" at bounding box center [24, 22] width 28 height 9
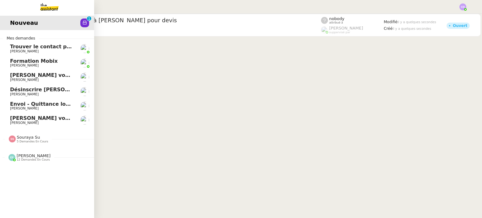
click at [37, 47] on span "Trouver le contact pour les poubelles" at bounding box center [62, 47] width 105 height 6
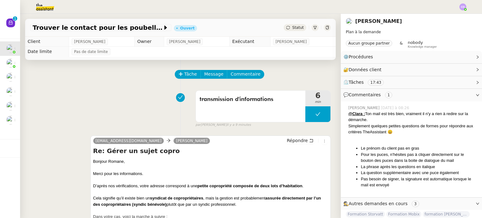
click at [101, 108] on div "transmission d'informations 6 min false par Clara D. il y a 9 minutes" at bounding box center [180, 107] width 300 height 40
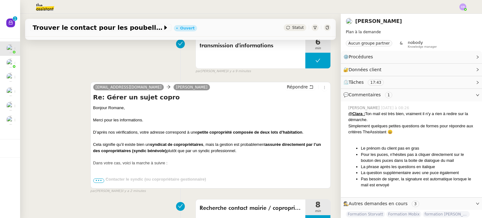
scroll to position [63, 0]
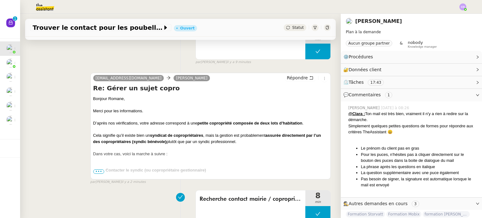
click at [181, 145] on div at bounding box center [210, 148] width 234 height 6
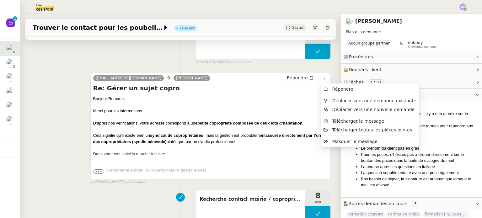
click at [325, 79] on icon at bounding box center [324, 78] width 4 height 4
click at [326, 78] on icon at bounding box center [324, 78] width 7 height 4
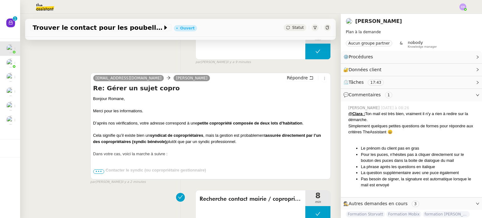
click at [189, 120] on div "D’après nos vérifications, votre adresse correspond à une petite copropriété co…" at bounding box center [210, 123] width 234 height 6
click at [101, 172] on span "•••" at bounding box center [98, 171] width 11 height 4
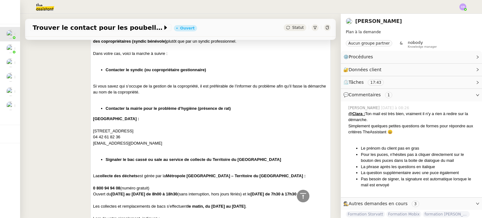
scroll to position [150, 0]
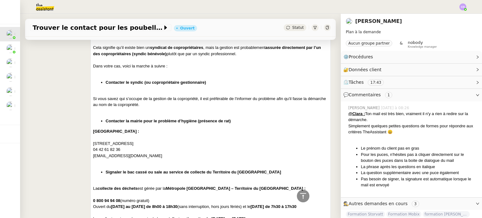
click at [52, 107] on div "zack@theassistant.com Romane Vachon Répondre Re: Gérer un sujet copro Bonjour R…" at bounding box center [180, 196] width 300 height 434
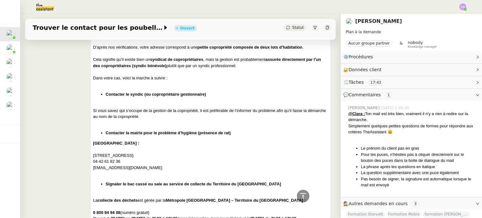
scroll to position [138, 0]
click at [66, 115] on div "zack@theassistant.com Romane Vachon Répondre Re: Gérer un sujet copro Bonjour R…" at bounding box center [180, 209] width 300 height 434
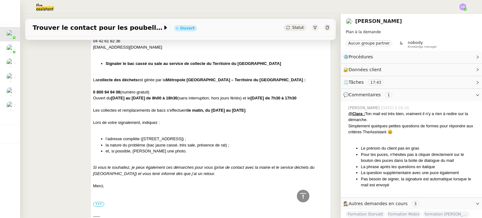
scroll to position [263, 0]
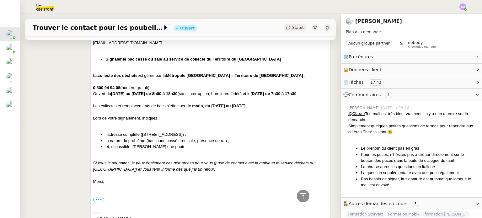
click at [82, 172] on div "zack@theassistant.com Romane Vachon Répondre Re: Gérer un sujet copro Bonjour R…" at bounding box center [180, 83] width 300 height 434
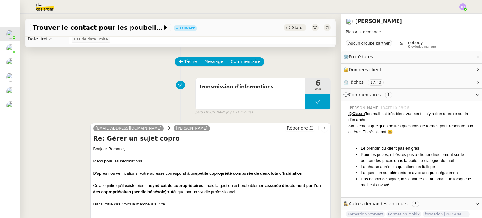
scroll to position [0, 0]
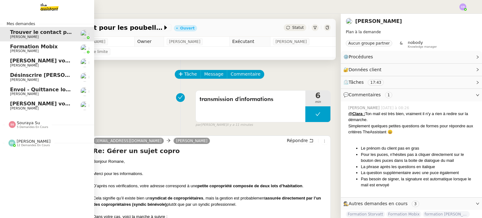
click at [10, 46] on span "Formation Mobix" at bounding box center [34, 47] width 48 height 6
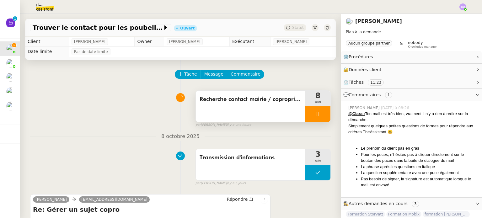
click at [326, 117] on div at bounding box center [317, 114] width 25 height 16
click at [320, 113] on button at bounding box center [324, 114] width 13 height 16
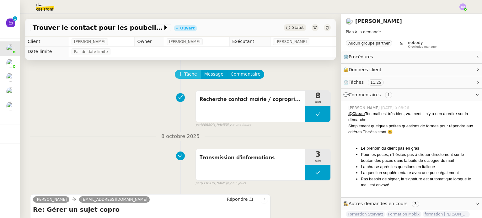
click at [186, 74] on span "Tâche" at bounding box center [190, 74] width 13 height 7
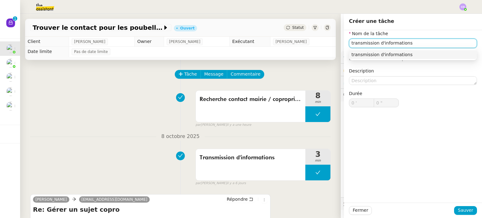
type input "transmission d'informations"
click at [425, 168] on div "Nom de la tâche transmission d'informations ⚠️ Privilégiez un titre clair et ex…" at bounding box center [413, 116] width 138 height 172
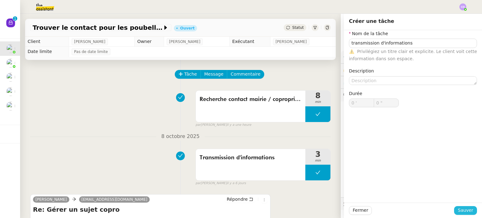
click at [462, 210] on span "Sauver" at bounding box center [464, 210] width 15 height 7
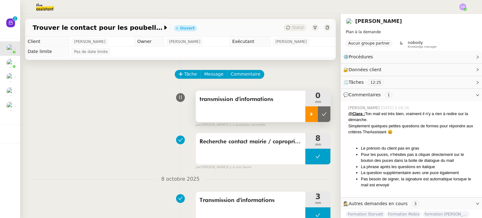
click at [312, 114] on icon at bounding box center [311, 114] width 5 height 5
click at [147, 108] on div "transmission d'informations 1 min false par Clara D. il y a quelques secondes" at bounding box center [180, 107] width 300 height 40
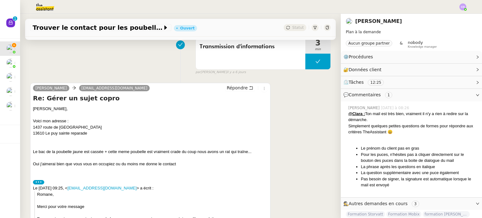
scroll to position [163, 0]
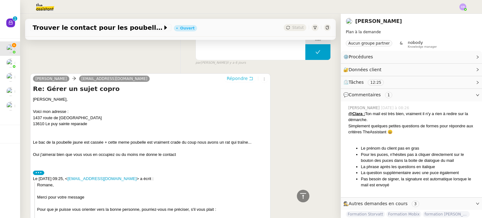
click at [241, 77] on span "Répondre" at bounding box center [236, 78] width 21 height 6
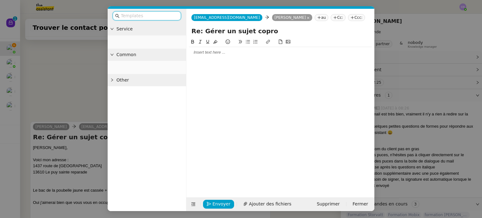
scroll to position [210, 0]
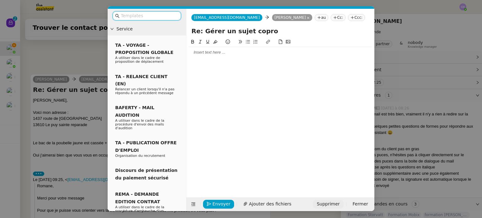
click at [336, 202] on span "Supprimer" at bounding box center [327, 203] width 23 height 7
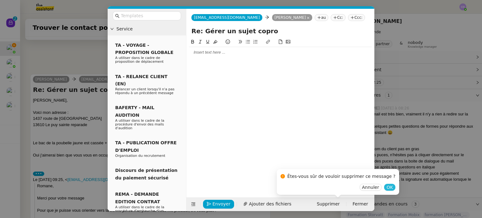
click at [386, 189] on span "OK" at bounding box center [389, 187] width 6 height 6
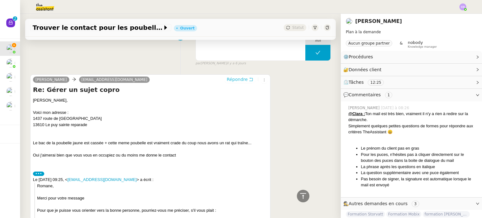
scroll to position [163, 0]
click at [232, 77] on span "Répondre" at bounding box center [236, 78] width 21 height 6
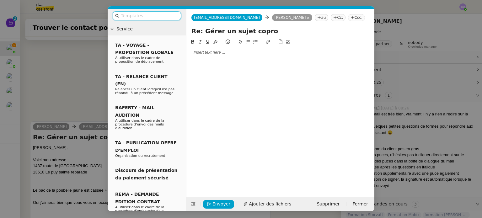
scroll to position [210, 0]
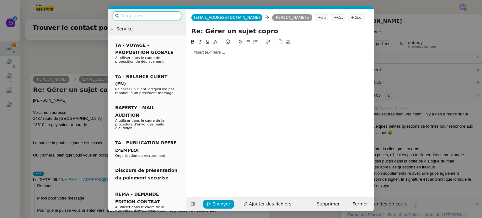
click at [228, 55] on div at bounding box center [280, 52] width 183 height 11
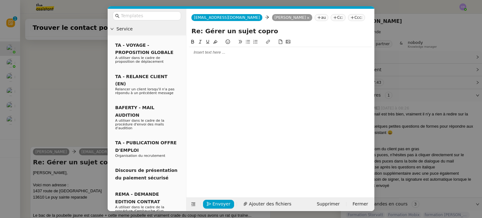
scroll to position [283, 0]
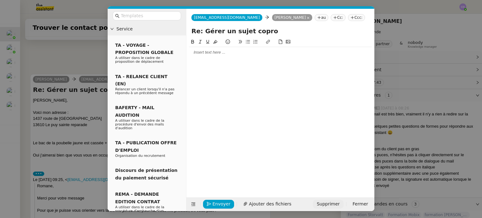
click at [327, 203] on span "Supprimer" at bounding box center [327, 203] width 23 height 7
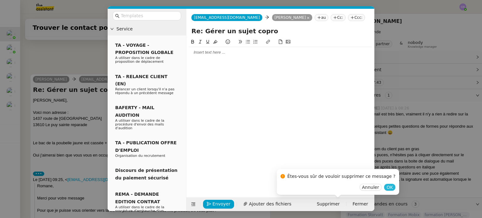
click at [386, 190] on span "OK" at bounding box center [389, 187] width 6 height 6
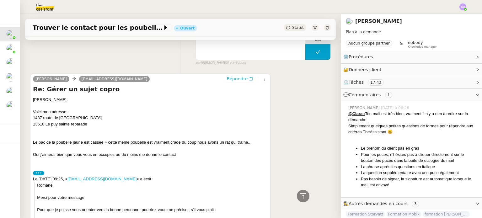
scroll to position [282, 0]
click at [49, 12] on img at bounding box center [40, 7] width 49 height 14
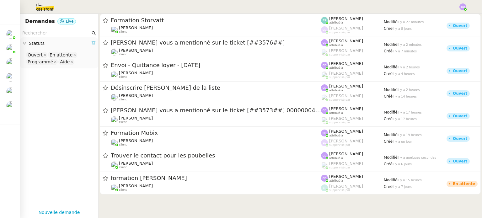
click at [43, 6] on img at bounding box center [40, 7] width 49 height 14
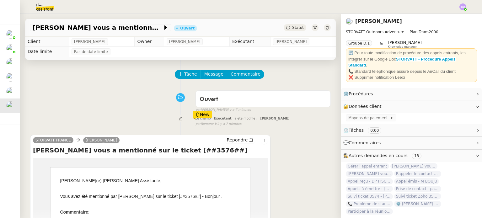
click at [155, 100] on div "Ouvert false par [PERSON_NAME] il y a 7 minutes" at bounding box center [180, 99] width 300 height 25
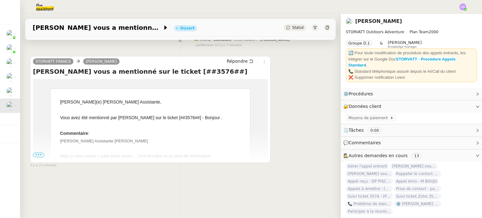
scroll to position [80, 0]
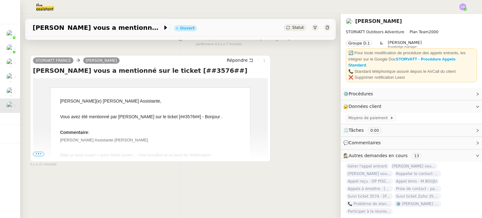
click at [38, 153] on span "•••" at bounding box center [38, 154] width 11 height 4
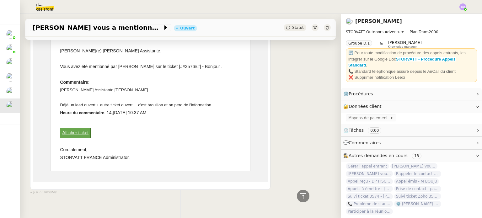
scroll to position [135, 0]
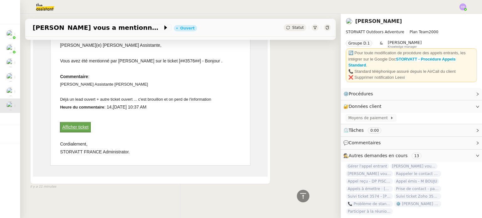
click at [84, 128] on div "Afficher ticket" at bounding box center [75, 127] width 30 height 10
click at [80, 126] on link "Afficher ticket" at bounding box center [75, 126] width 26 height 5
click at [36, 83] on td "[PERSON_NAME](e) [PERSON_NAME], Vous avez été mentionné par [PERSON_NAME] sur l…" at bounding box center [150, 99] width 234 height 154
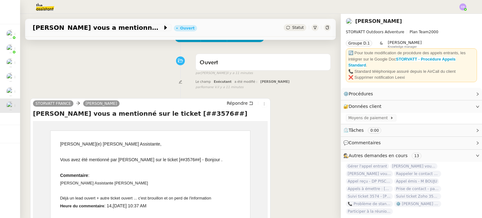
scroll to position [38, 0]
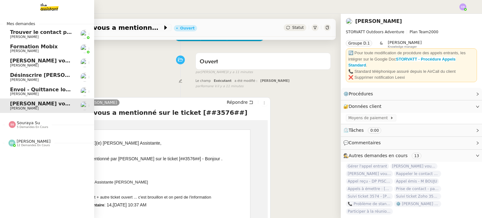
click at [34, 89] on span "Envoi - Quittance loyer - [DATE]" at bounding box center [54, 90] width 89 height 6
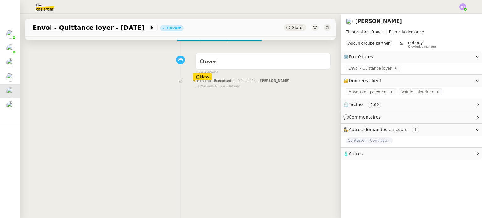
click at [117, 121] on div "Tâche Message Commentaire Veuillez patienter une erreur s'est produite 👌👌👌 mess…" at bounding box center [180, 131] width 320 height 218
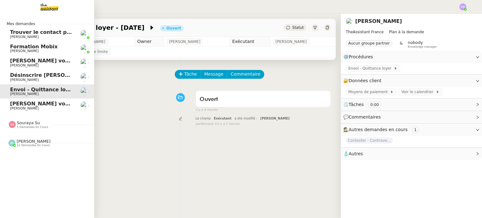
click at [17, 74] on span "Désinscrire [PERSON_NAME] de la liste" at bounding box center [65, 75] width 110 height 6
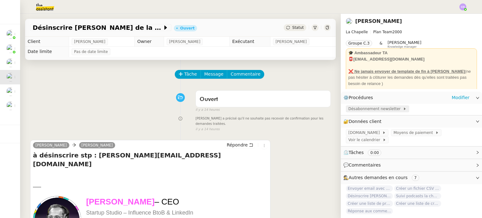
click at [384, 107] on span "Désabonnement newsletter" at bounding box center [375, 109] width 55 height 6
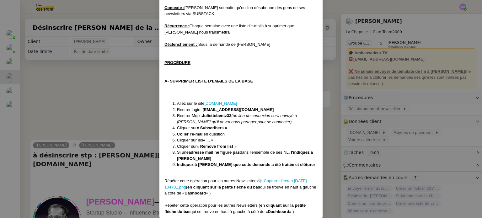
scroll to position [59, 0]
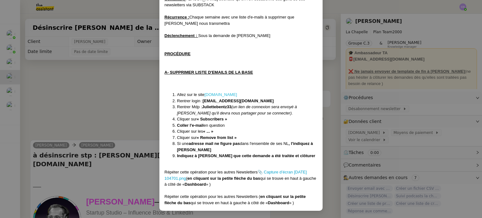
click at [213, 93] on link "[DOMAIN_NAME]" at bounding box center [220, 94] width 33 height 5
drag, startPoint x: 250, startPoint y: 101, endPoint x: 204, endPoint y: 99, distance: 45.8
click at [204, 99] on li "Rentrer login : [EMAIL_ADDRESS][DOMAIN_NAME]" at bounding box center [247, 101] width 140 height 6
copy strong "[EMAIL_ADDRESS][DOMAIN_NAME]"
click at [112, 107] on nz-modal-container "Créée le [DATE] MAJ le [DATE] Contexte : [PERSON_NAME] souhaite qu’on l'on désa…" at bounding box center [241, 109] width 482 height 218
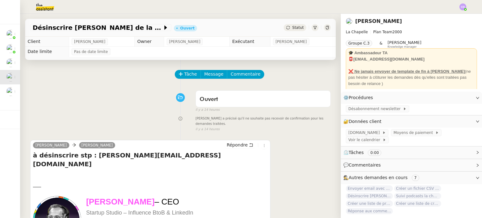
scroll to position [28, 0]
click at [149, 102] on div "Ouvert false il y a 14 heures" at bounding box center [180, 99] width 300 height 25
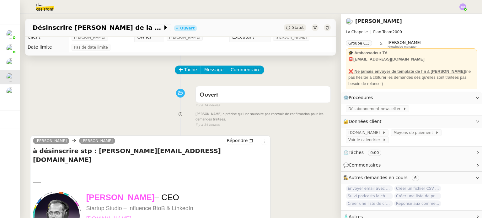
scroll to position [0, 0]
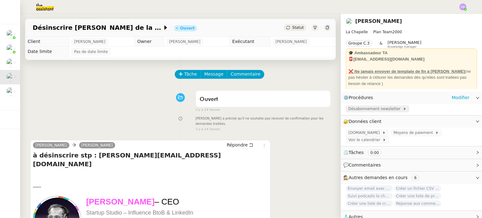
click at [364, 110] on span "Désabonnement newsletter" at bounding box center [375, 109] width 55 height 6
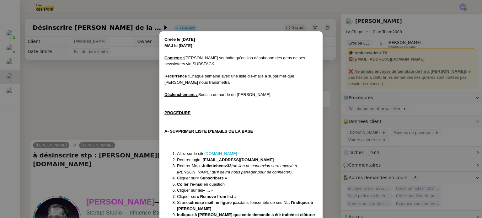
click at [297, 127] on div at bounding box center [240, 125] width 153 height 6
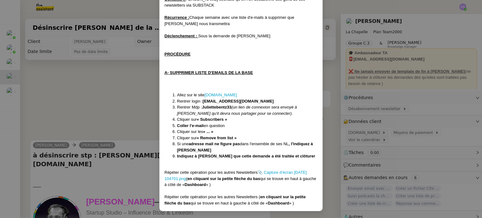
scroll to position [59, 0]
click at [111, 71] on nz-modal-container "Créée le [DATE] MAJ le [DATE] Contexte : [PERSON_NAME] souhaite qu’on l'on désa…" at bounding box center [241, 109] width 482 height 218
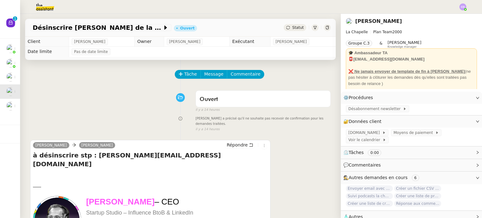
scroll to position [28, 0]
click at [111, 71] on div "Tâche Message Commentaire" at bounding box center [180, 77] width 300 height 15
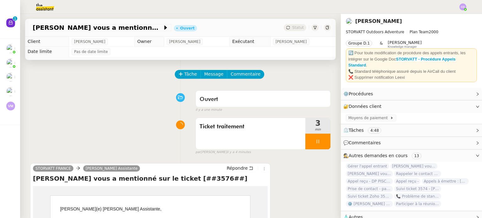
click at [106, 124] on div "Ticket traitement 3 min false par [PERSON_NAME] il y a 4 minutes" at bounding box center [180, 135] width 300 height 40
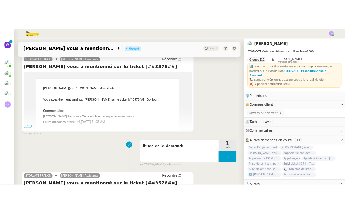
scroll to position [138, 0]
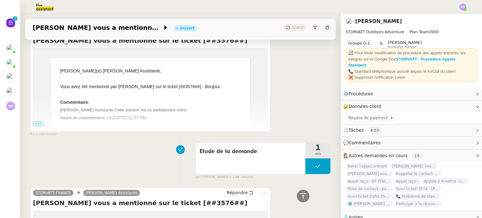
click at [36, 122] on span "•••" at bounding box center [38, 124] width 11 height 4
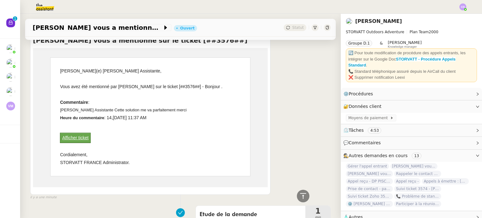
click at [71, 133] on div "Afficher ticket" at bounding box center [75, 138] width 30 height 10
click at [75, 137] on link "Afficher ticket" at bounding box center [75, 137] width 26 height 5
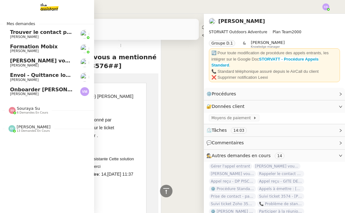
click at [30, 62] on span "[PERSON_NAME] vous a mentionné sur le ticket [##3573##] 0000000442115" at bounding box center [119, 61] width 218 height 6
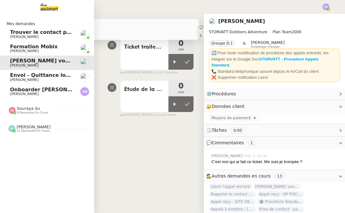
scroll to position [87, 0]
